Goal: Task Accomplishment & Management: Use online tool/utility

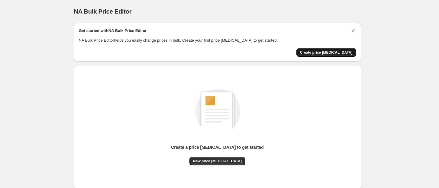
click at [324, 52] on span "Create price change job" at bounding box center [326, 52] width 53 height 5
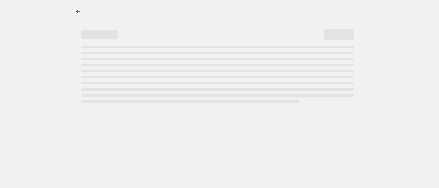
select select "percentage"
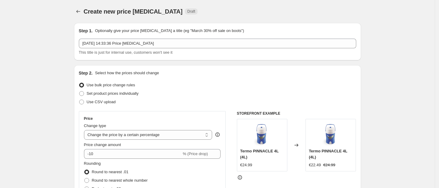
scroll to position [40, 0]
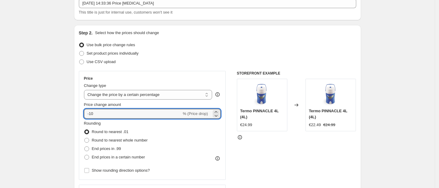
drag, startPoint x: 104, startPoint y: 113, endPoint x: 84, endPoint y: 113, distance: 19.4
click at [84, 113] on div "Price Change type Change the price to a certain amount Change the price by a ce…" at bounding box center [152, 125] width 147 height 109
click at [105, 111] on input "25" at bounding box center [129, 114] width 91 height 10
click at [218, 116] on icon at bounding box center [216, 116] width 6 height 6
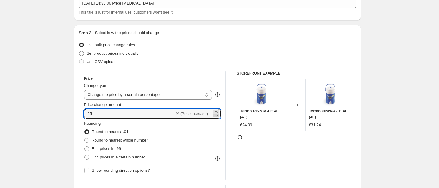
type input "24"
click at [175, 113] on input "24" at bounding box center [129, 114] width 91 height 10
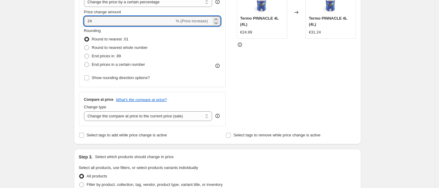
scroll to position [121, 0]
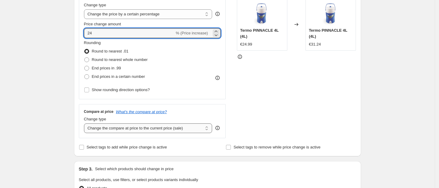
click at [189, 128] on select "Change the compare at price to the current price (sale) Change the compare at p…" at bounding box center [148, 129] width 128 height 10
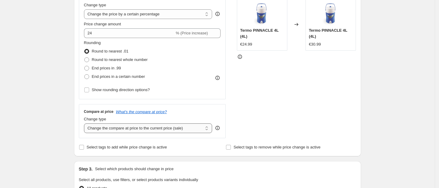
click at [86, 124] on select "Change the compare at price to the current price (sale) Change the compare at p…" at bounding box center [148, 129] width 128 height 10
click at [196, 33] on span "% (Price increase)" at bounding box center [192, 33] width 32 height 5
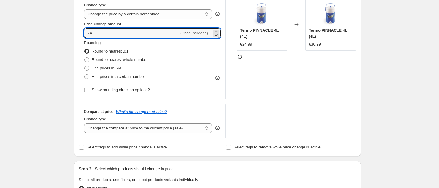
drag, startPoint x: 124, startPoint y: 35, endPoint x: 53, endPoint y: 35, distance: 70.7
click at [53, 35] on div "Create new price change job. This page is ready Create new price change job Dra…" at bounding box center [217, 183] width 435 height 608
type input "-25"
click at [188, 72] on div "Rounding Round to nearest .01 Round to nearest whole number End prices in .99 E…" at bounding box center [152, 60] width 137 height 41
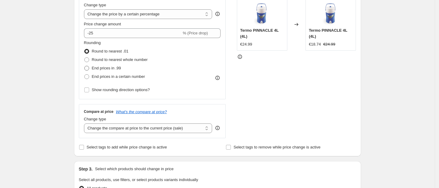
click at [99, 70] on span "End prices in .99" at bounding box center [106, 68] width 29 height 5
click at [85, 66] on input "End prices in .99" at bounding box center [84, 66] width 0 height 0
radio input "true"
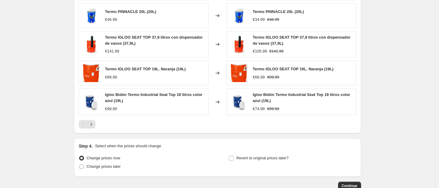
scroll to position [420, 0]
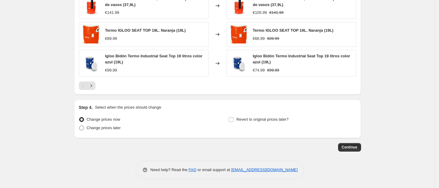
click at [82, 128] on span at bounding box center [81, 128] width 5 height 5
click at [80, 126] on input "Change prices later" at bounding box center [79, 126] width 0 height 0
radio input "true"
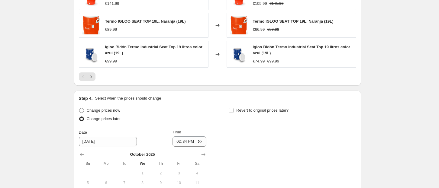
scroll to position [443, 0]
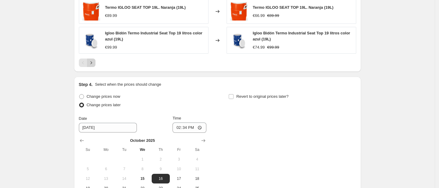
click at [94, 63] on icon "Next" at bounding box center [91, 63] width 6 height 6
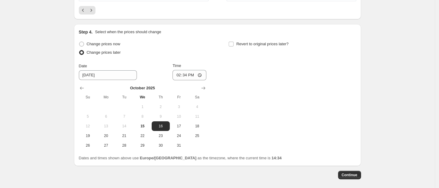
scroll to position [476, 0]
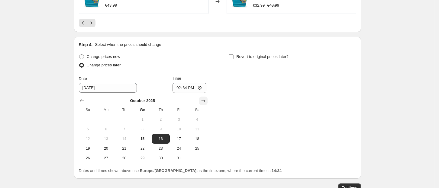
click at [205, 101] on icon "Show next month, November 2025" at bounding box center [203, 100] width 4 height 3
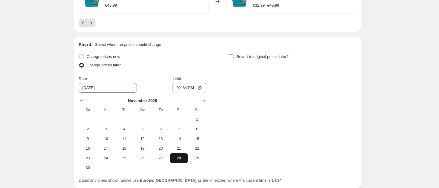
click at [176, 158] on span "28" at bounding box center [178, 158] width 13 height 5
click at [206, 102] on icon "Show next month, December 2025" at bounding box center [203, 101] width 6 height 6
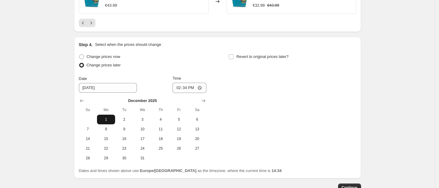
click at [106, 118] on span "1" at bounding box center [105, 119] width 13 height 5
click at [84, 99] on icon "Show previous month, November 2025" at bounding box center [82, 101] width 6 height 6
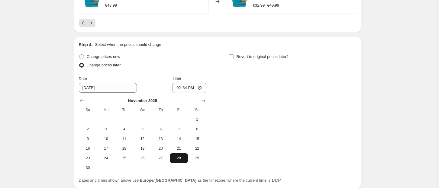
click at [175, 156] on span "28" at bounding box center [178, 158] width 13 height 5
type input "11/28/2025"
click at [196, 89] on input "14:34" at bounding box center [190, 88] width 34 height 10
click at [198, 88] on input "14:34" at bounding box center [190, 88] width 34 height 10
type input "00:00"
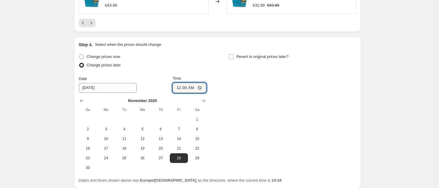
click at [237, 73] on div "Change prices now Change prices later Date 11/28/2025 Time 00:00 November 2025 …" at bounding box center [218, 113] width 278 height 120
click at [236, 56] on label "Revert to original prices later?" at bounding box center [259, 57] width 60 height 8
click at [234, 56] on input "Revert to original prices later?" at bounding box center [231, 56] width 5 height 5
checkbox input "true"
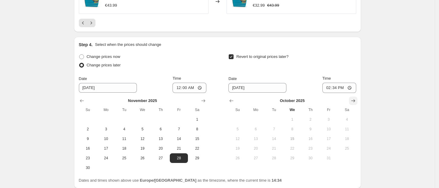
click at [355, 101] on icon "Show next month, November 2025" at bounding box center [353, 100] width 4 height 3
click at [355, 101] on icon "Show next month, December 2025" at bounding box center [353, 100] width 4 height 3
click at [257, 119] on span "1" at bounding box center [255, 119] width 13 height 5
type input "12/1/2025"
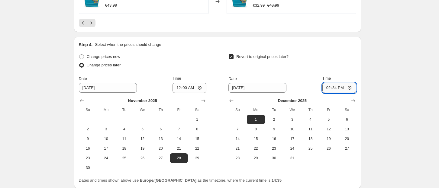
click at [343, 90] on input "14:34" at bounding box center [340, 88] width 34 height 10
drag, startPoint x: 346, startPoint y: 88, endPoint x: 335, endPoint y: 90, distance: 11.3
click at [335, 90] on input "14:34" at bounding box center [340, 88] width 34 height 10
click at [336, 90] on input "14:34" at bounding box center [340, 88] width 34 height 10
type input "23:59"
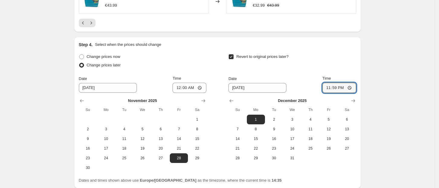
click at [324, 75] on div "Revert to original prices later? Date 12/1/2025 Time 23:59 December 2025 Su Mo …" at bounding box center [293, 108] width 128 height 111
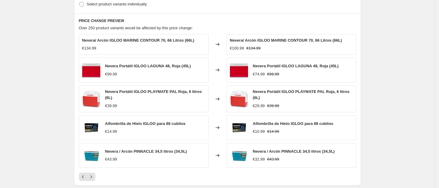
scroll to position [527, 0]
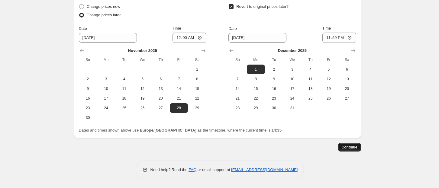
click at [355, 148] on span "Continue" at bounding box center [350, 147] width 16 height 5
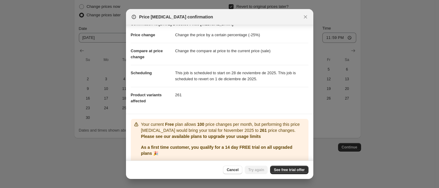
scroll to position [0, 0]
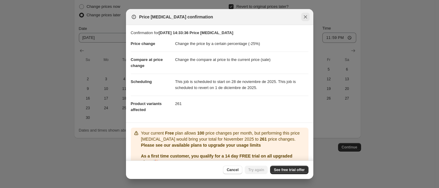
click at [306, 15] on icon "Close" at bounding box center [306, 17] width 6 height 6
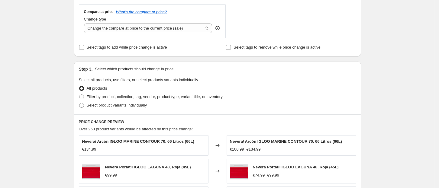
scroll to position [204, 0]
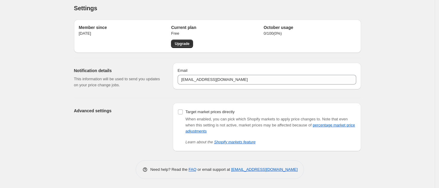
scroll to position [3, 0]
